Goal: Information Seeking & Learning: Find specific page/section

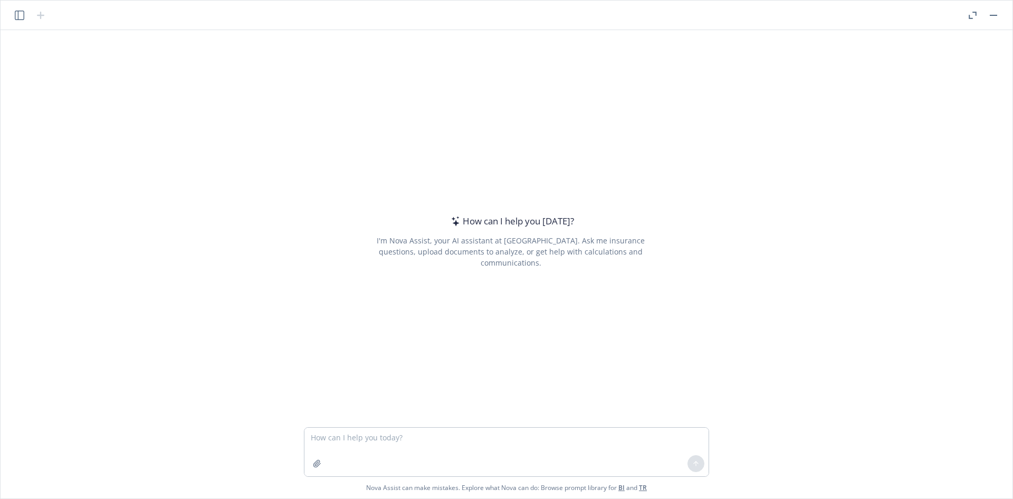
click at [613, 111] on div "How can I help you [DATE]? I'm Nova Assist, your AI assistant at Newfront. Ask …" at bounding box center [510, 241] width 405 height 321
click at [18, 14] on icon "button" at bounding box center [19, 15] width 9 height 9
click at [993, 14] on button "button" at bounding box center [993, 15] width 13 height 13
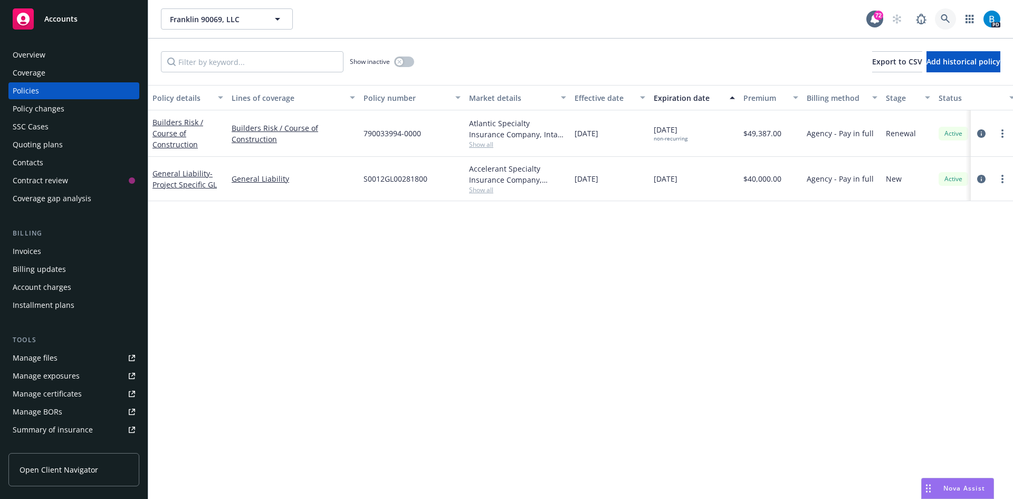
click at [942, 17] on icon at bounding box center [945, 18] width 9 height 9
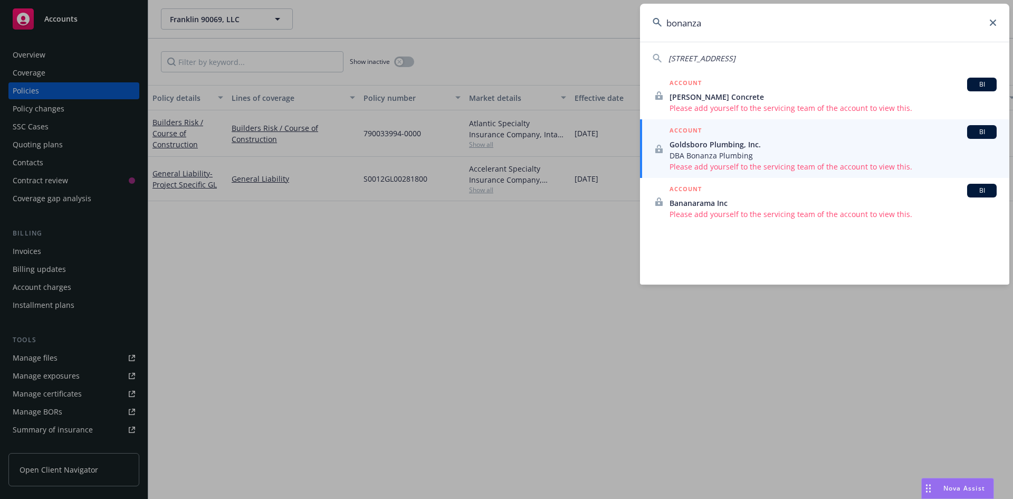
type input "bonanza"
